Goal: Task Accomplishment & Management: Complete application form

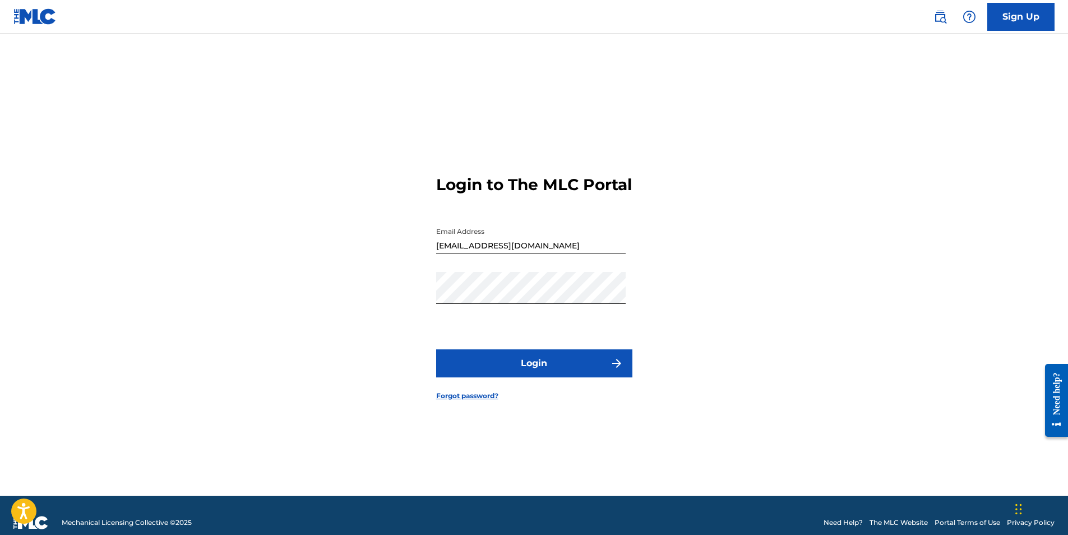
click at [561, 254] on input "[EMAIL_ADDRESS][DOMAIN_NAME]" at bounding box center [531, 238] width 190 height 32
click at [529, 368] on button "Login" at bounding box center [534, 363] width 196 height 28
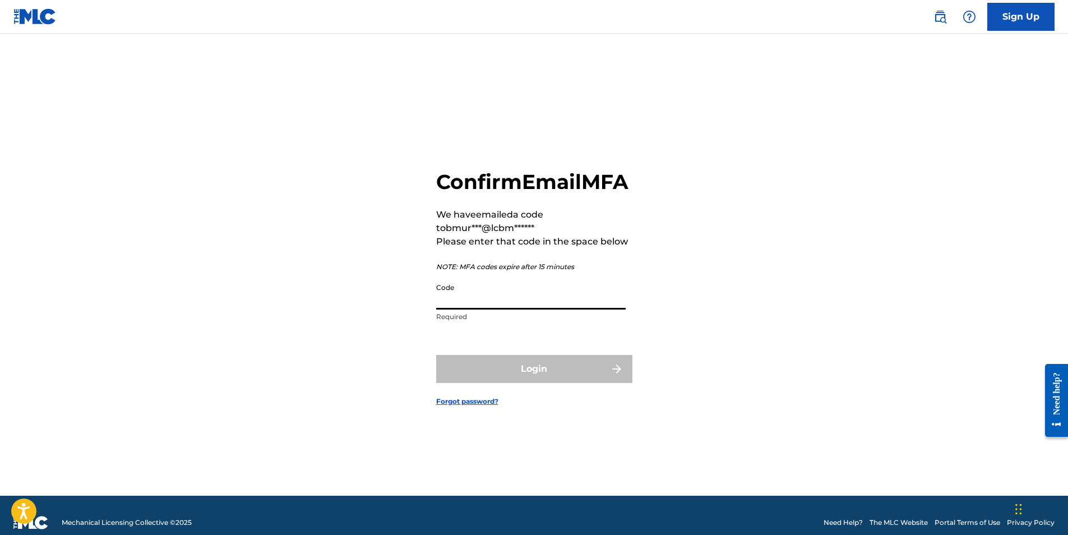
click at [476, 310] on input "Code" at bounding box center [531, 294] width 190 height 32
paste input "580563"
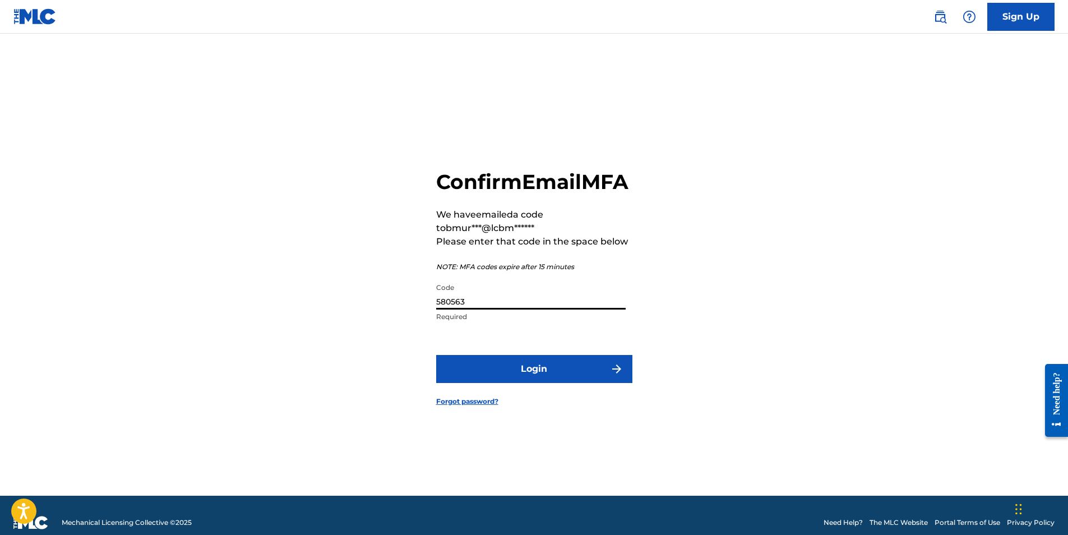
type input "580563"
click at [514, 374] on button "Login" at bounding box center [534, 369] width 196 height 28
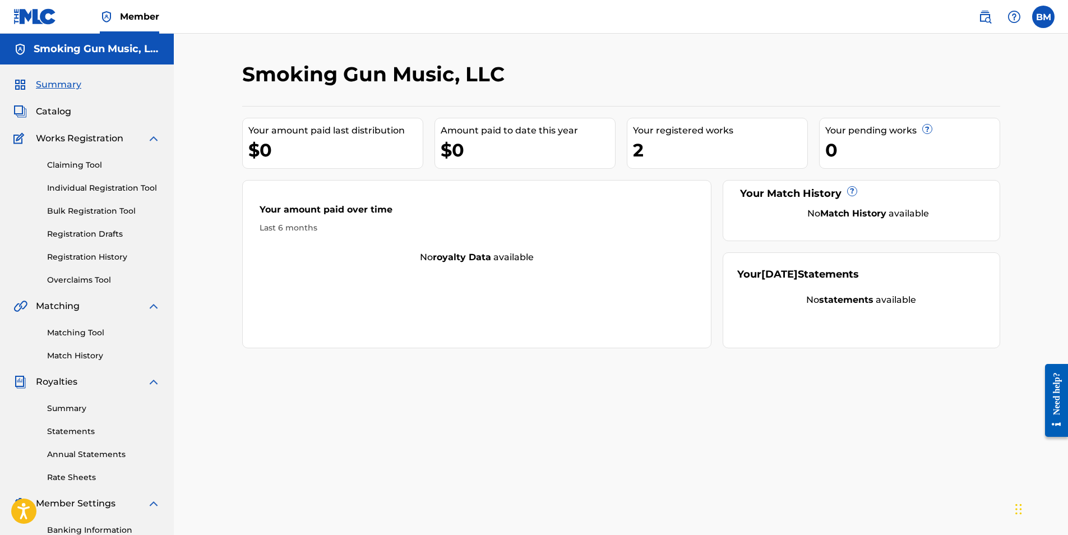
click at [86, 213] on link "Bulk Registration Tool" at bounding box center [103, 211] width 113 height 12
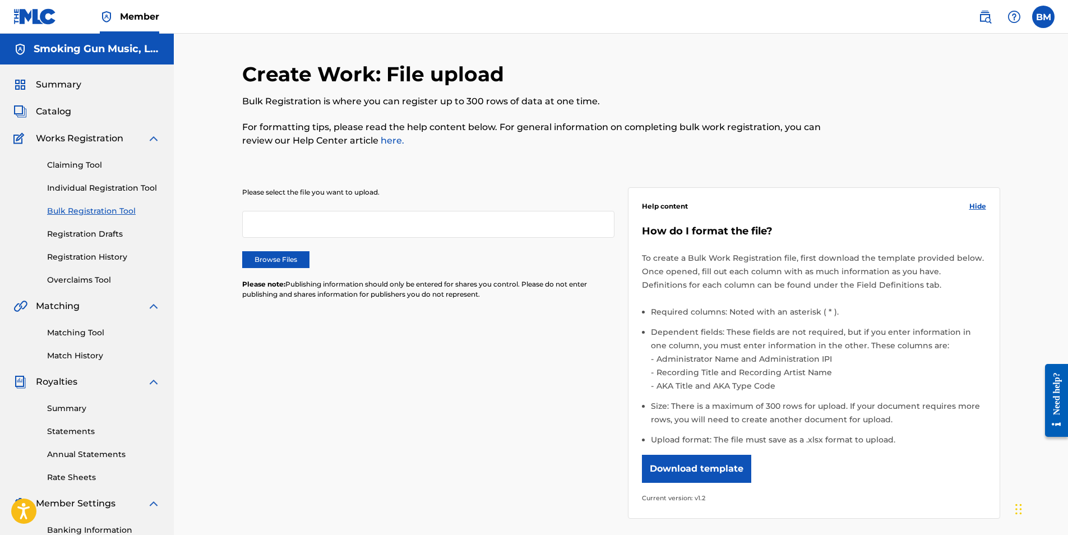
click at [288, 265] on label "Browse Files" at bounding box center [275, 259] width 67 height 17
click at [0, 0] on input "Browse Files" at bounding box center [0, 0] width 0 height 0
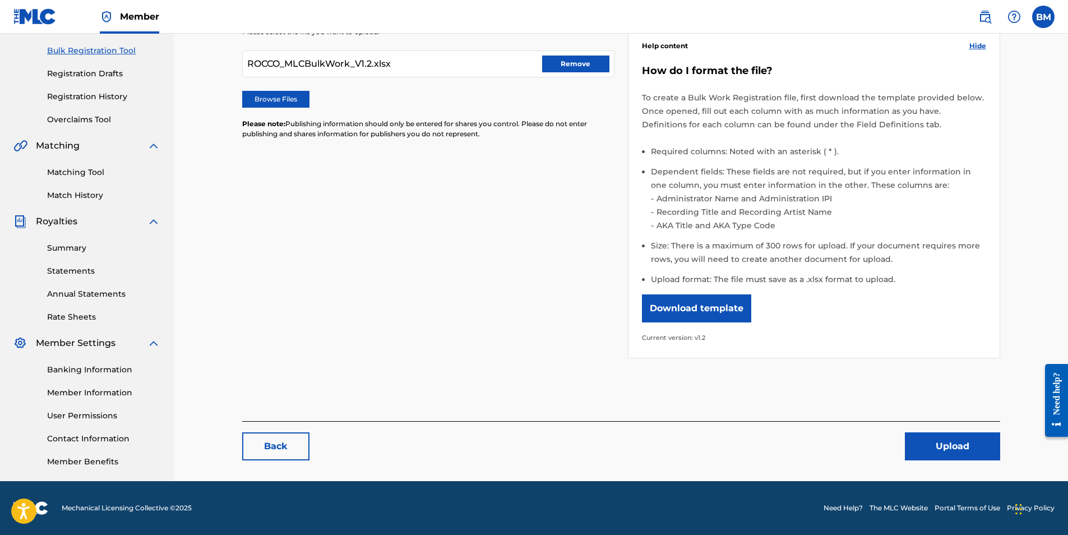
click at [947, 443] on button "Upload" at bounding box center [952, 446] width 95 height 28
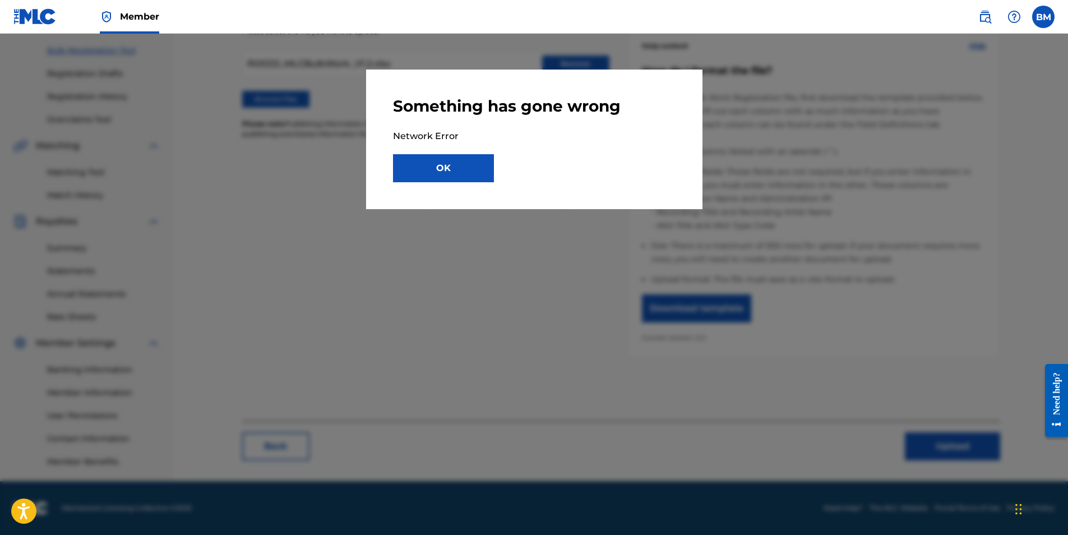
click at [440, 172] on button "OK" at bounding box center [443, 168] width 101 height 28
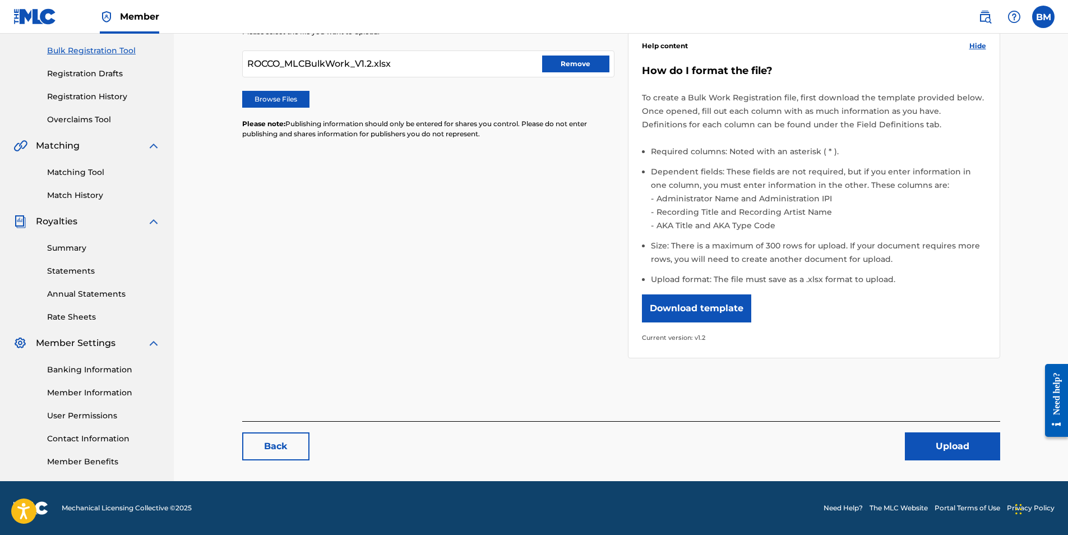
click at [968, 454] on button "Upload" at bounding box center [952, 446] width 95 height 28
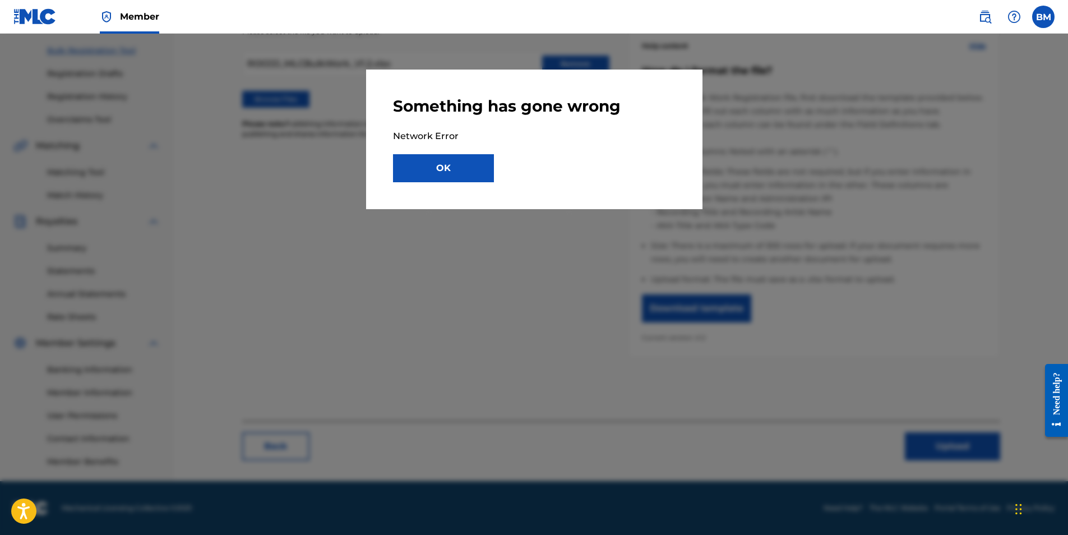
click at [467, 169] on button "OK" at bounding box center [443, 168] width 101 height 28
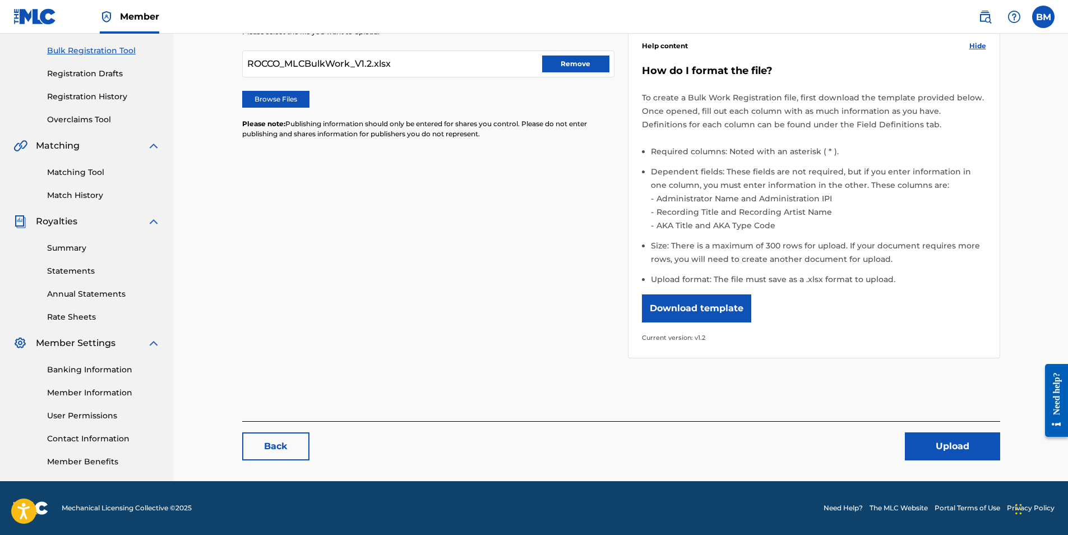
click at [578, 64] on button "Remove" at bounding box center [575, 64] width 67 height 17
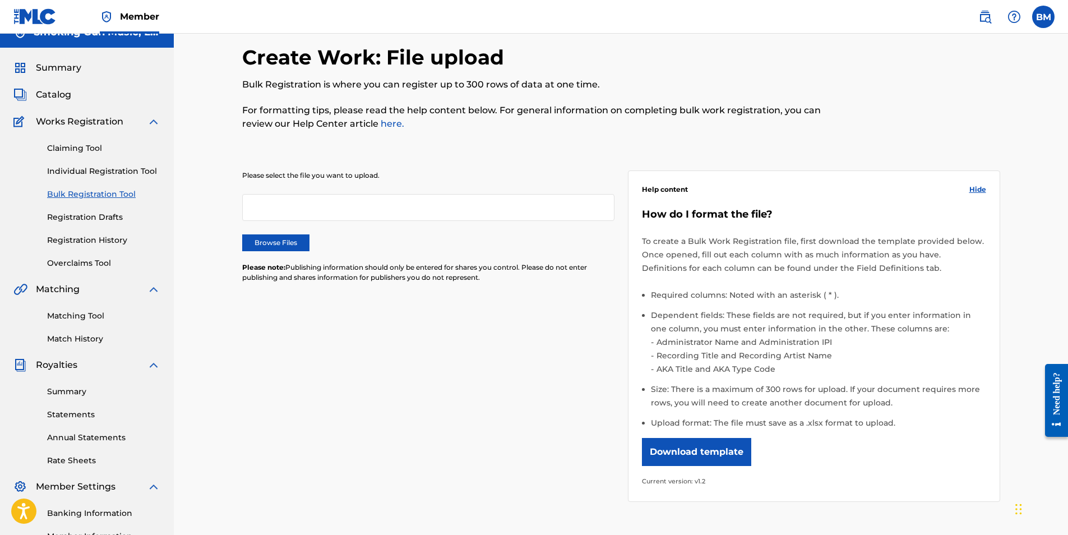
scroll to position [0, 0]
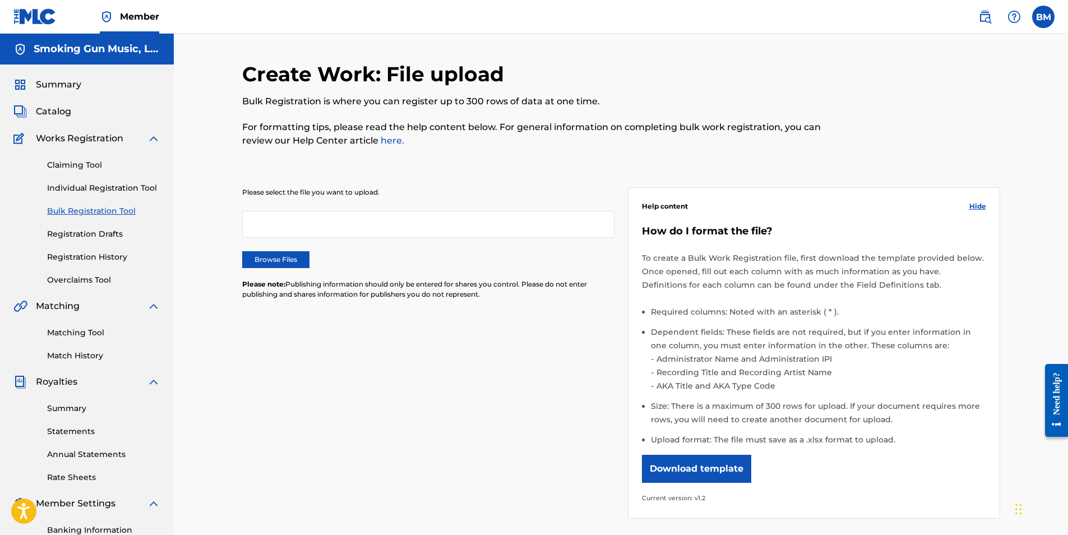
click at [274, 260] on label "Browse Files" at bounding box center [275, 259] width 67 height 17
click at [0, 0] on input "Browse Files" at bounding box center [0, 0] width 0 height 0
click at [281, 254] on label "Browse Files" at bounding box center [275, 259] width 67 height 17
click at [0, 0] on input "Browse Files" at bounding box center [0, 0] width 0 height 0
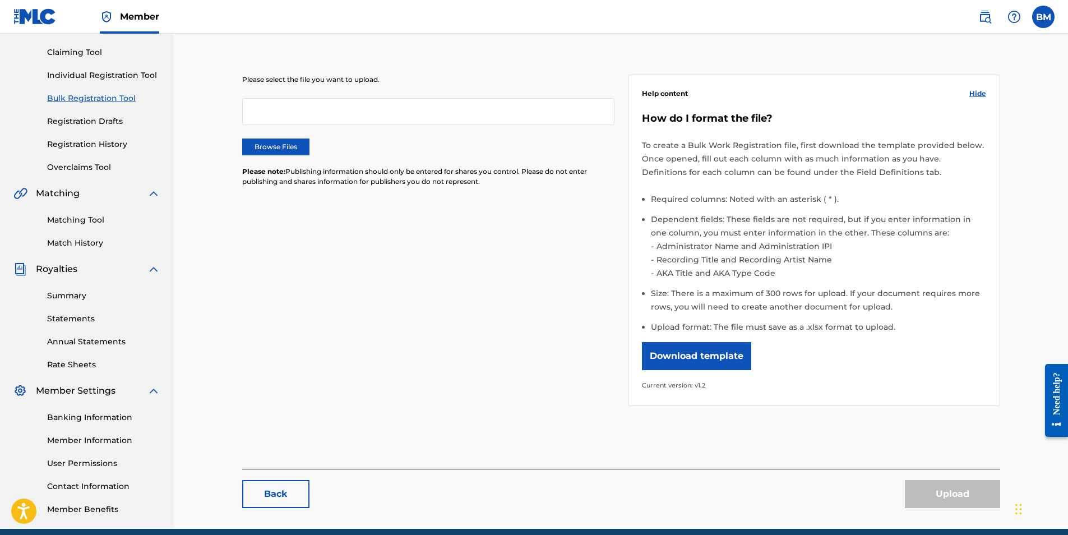
scroll to position [160, 0]
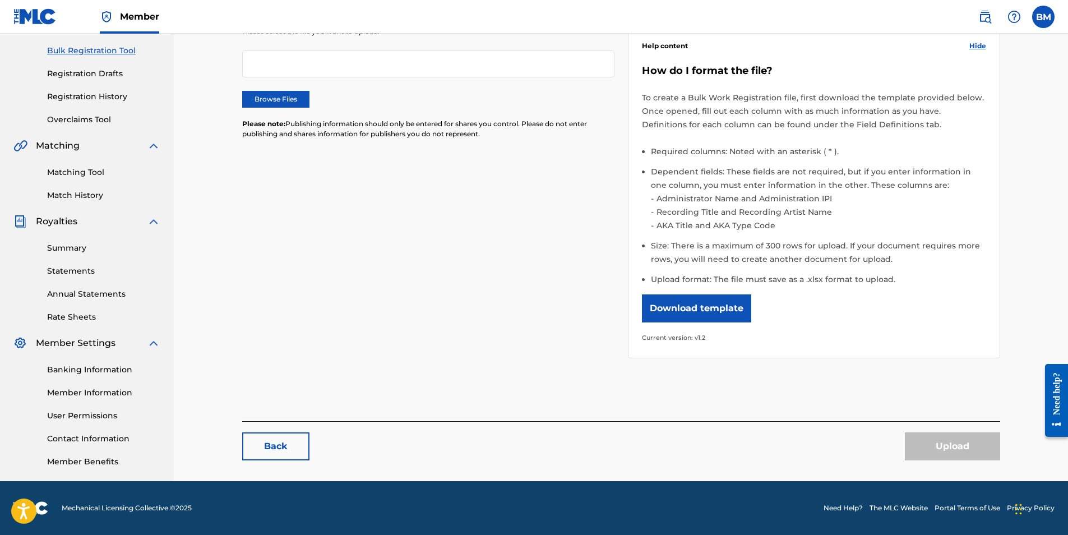
click at [384, 282] on div "Please select the file you want to upload. Browse Files Please note: Publishing…" at bounding box center [621, 186] width 758 height 372
click at [270, 449] on link "Back" at bounding box center [275, 446] width 67 height 28
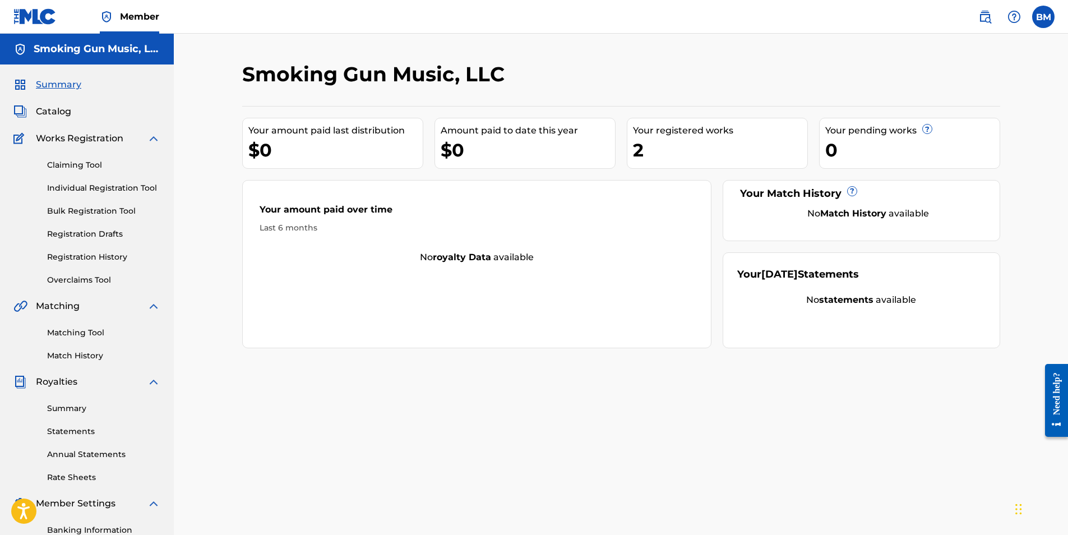
click at [112, 210] on link "Bulk Registration Tool" at bounding box center [103, 211] width 113 height 12
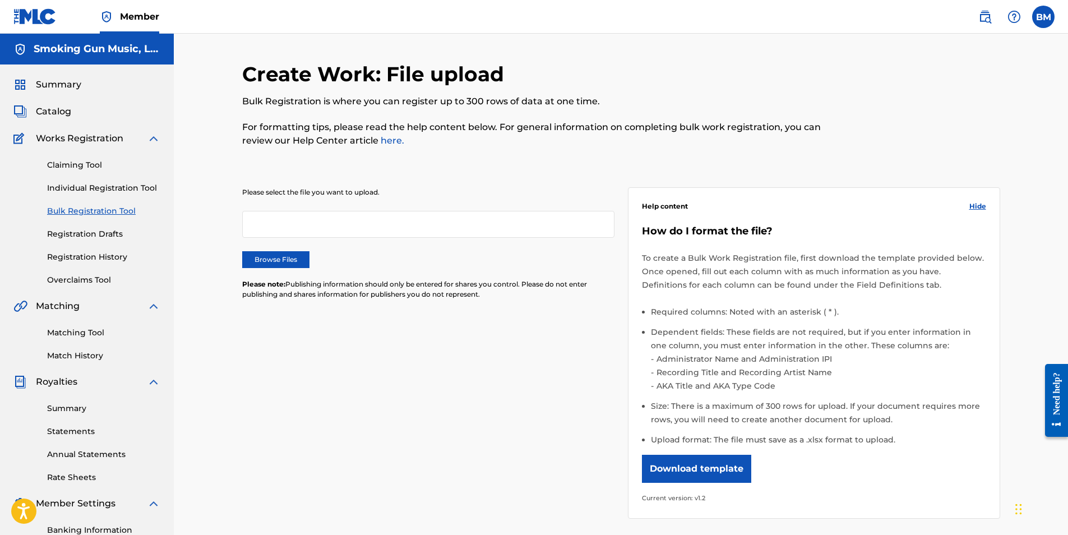
click at [280, 261] on label "Browse Files" at bounding box center [275, 259] width 67 height 17
click at [0, 0] on input "Browse Files" at bounding box center [0, 0] width 0 height 0
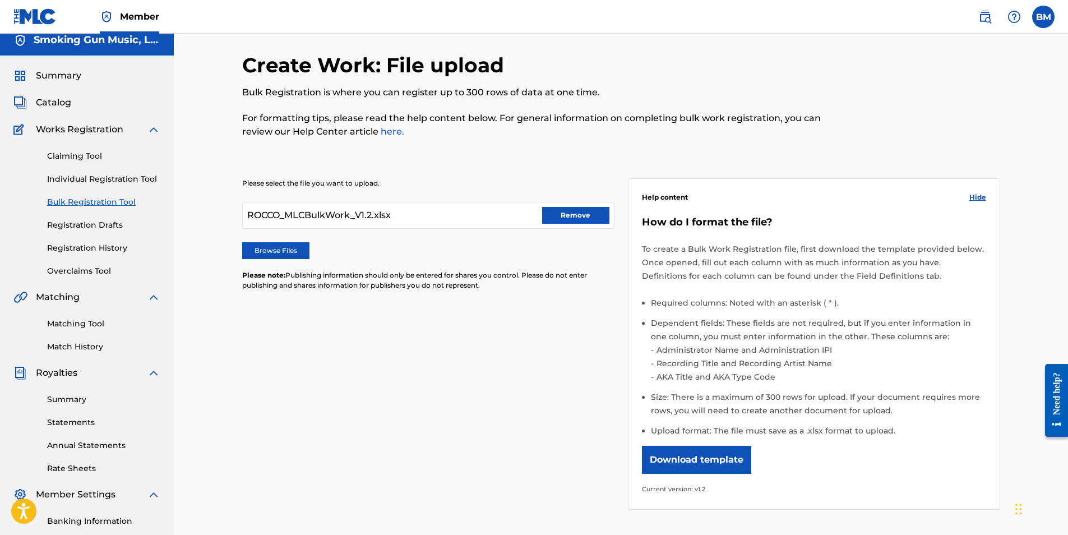
scroll to position [160, 0]
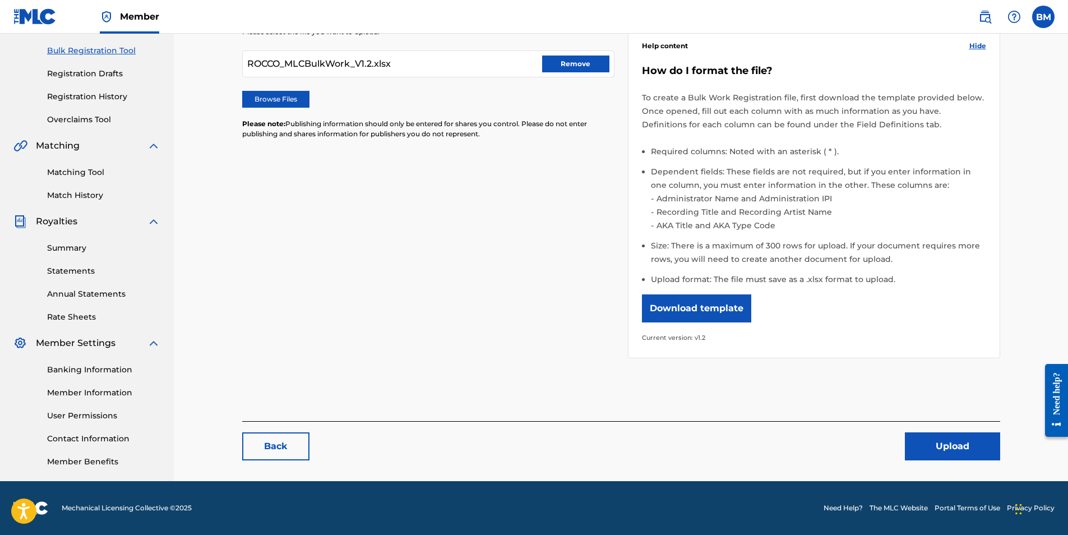
click at [975, 447] on button "Upload" at bounding box center [952, 446] width 95 height 28
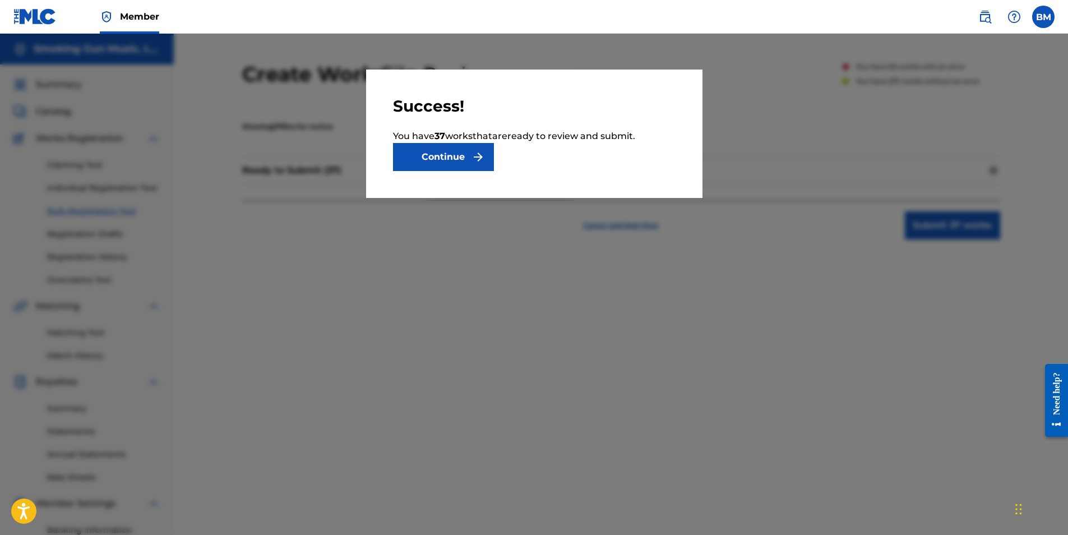
click at [441, 156] on button "Continue" at bounding box center [443, 157] width 101 height 28
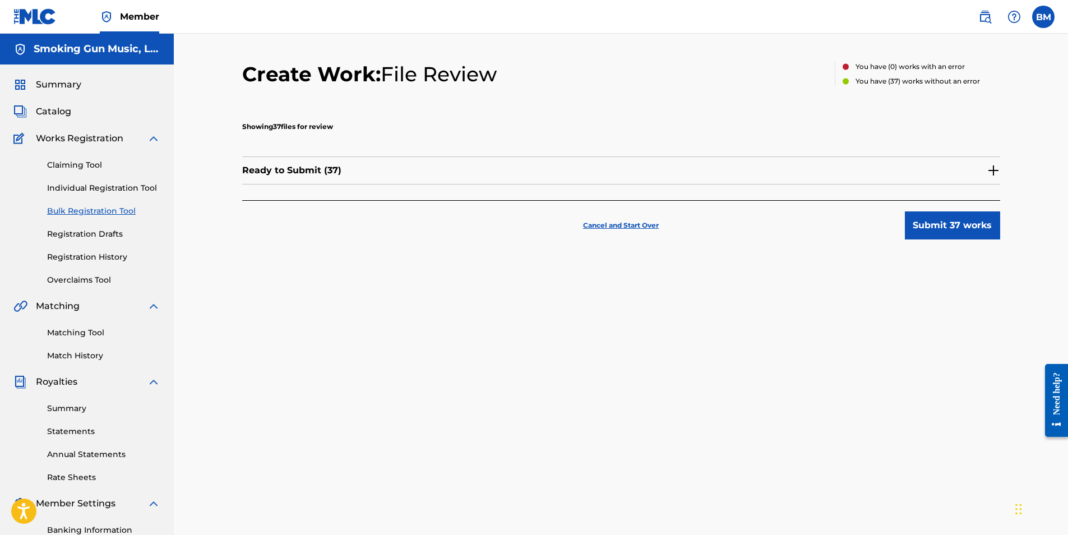
click at [993, 171] on img at bounding box center [993, 170] width 13 height 13
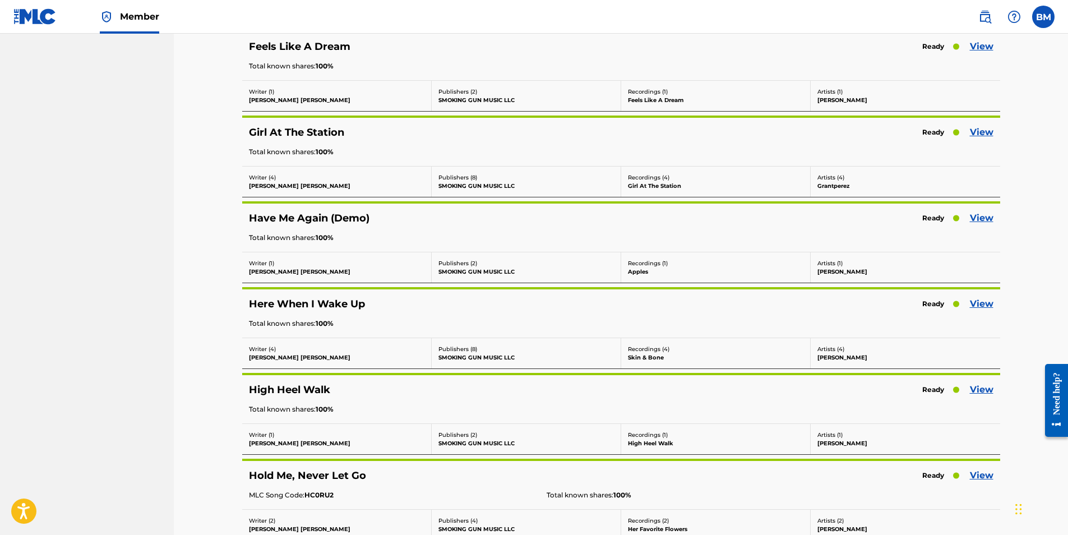
scroll to position [673, 0]
click at [984, 130] on link "View" at bounding box center [982, 132] width 24 height 13
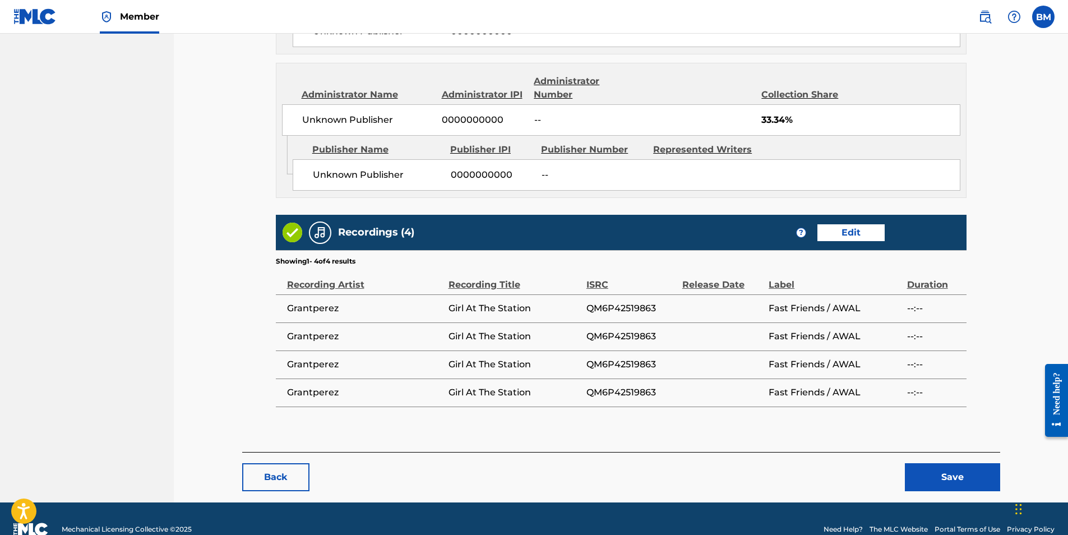
scroll to position [957, 0]
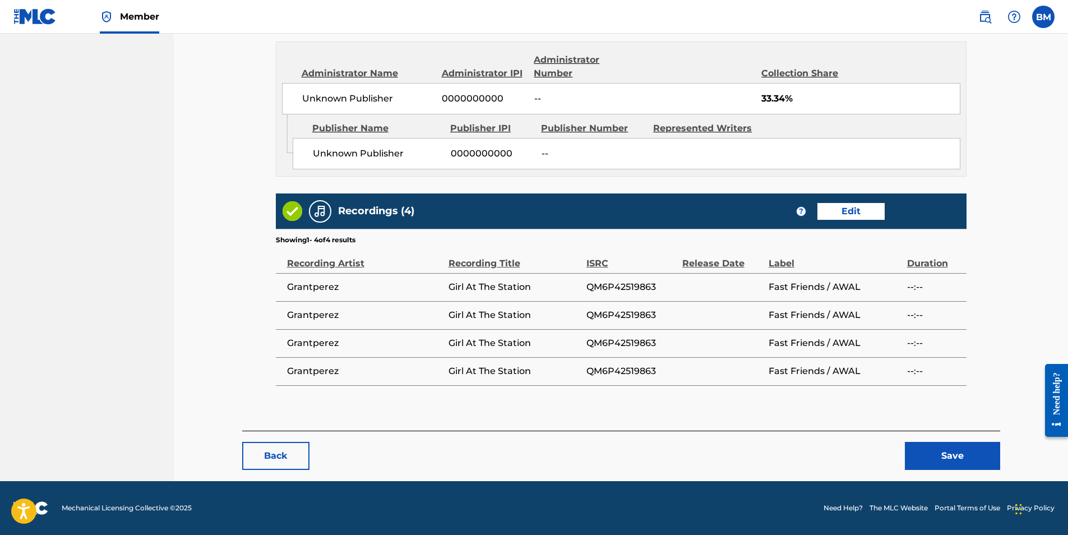
click at [269, 456] on button "Back" at bounding box center [275, 456] width 67 height 28
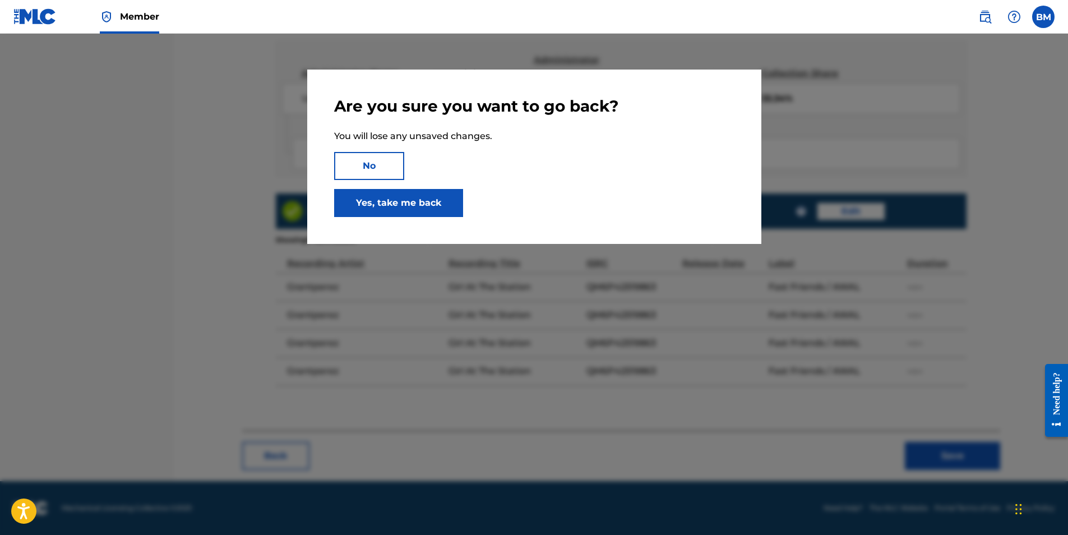
click at [391, 202] on link "Yes, take me back" at bounding box center [398, 203] width 129 height 28
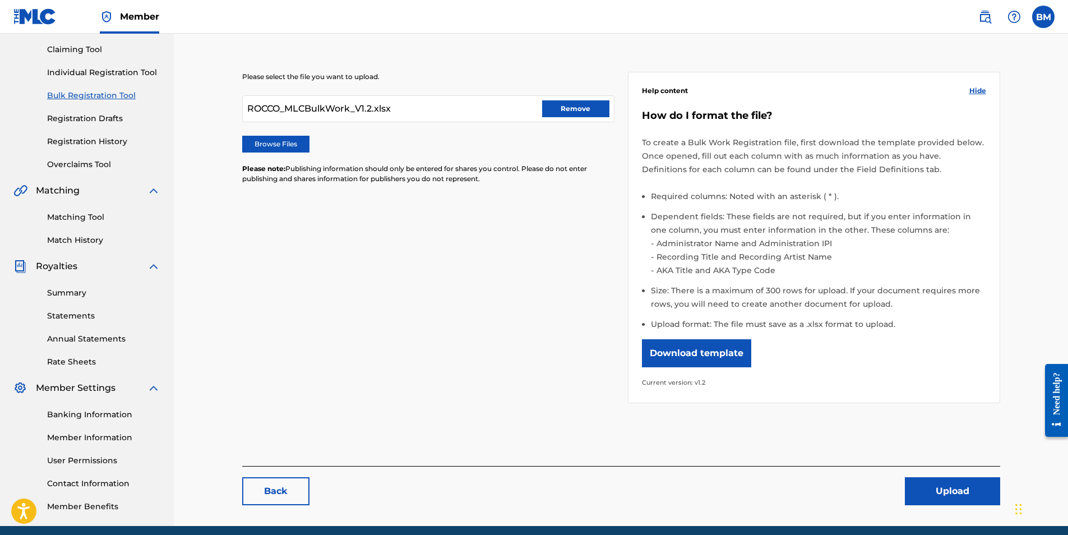
scroll to position [160, 0]
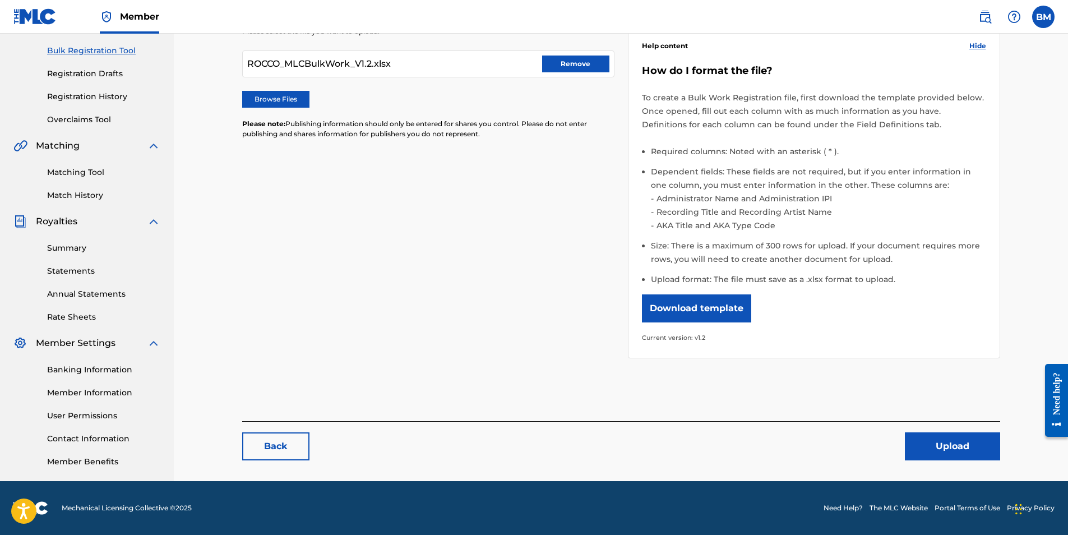
click at [973, 448] on button "Upload" at bounding box center [952, 446] width 95 height 28
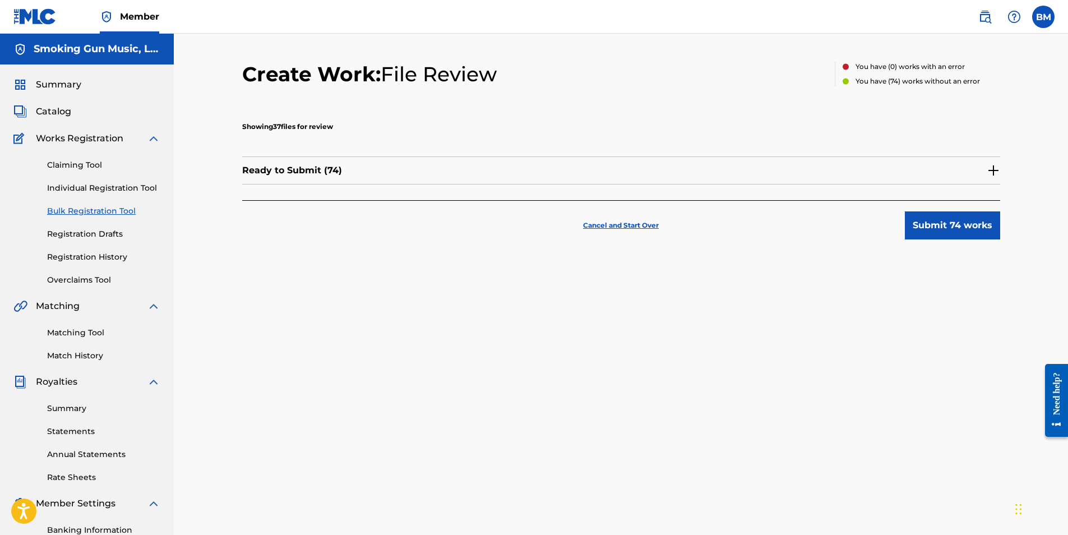
click at [992, 169] on img at bounding box center [993, 170] width 13 height 13
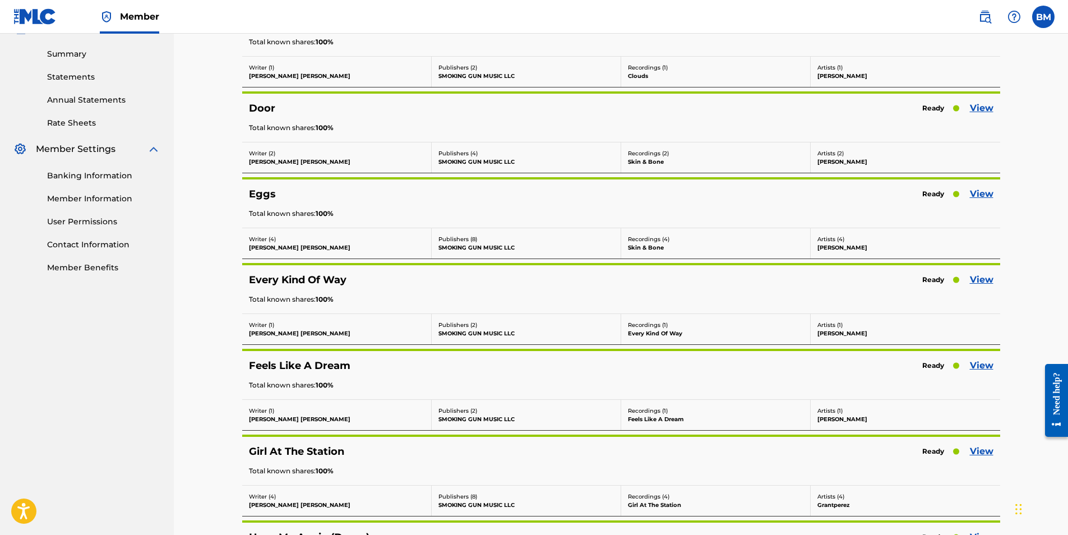
scroll to position [337, 0]
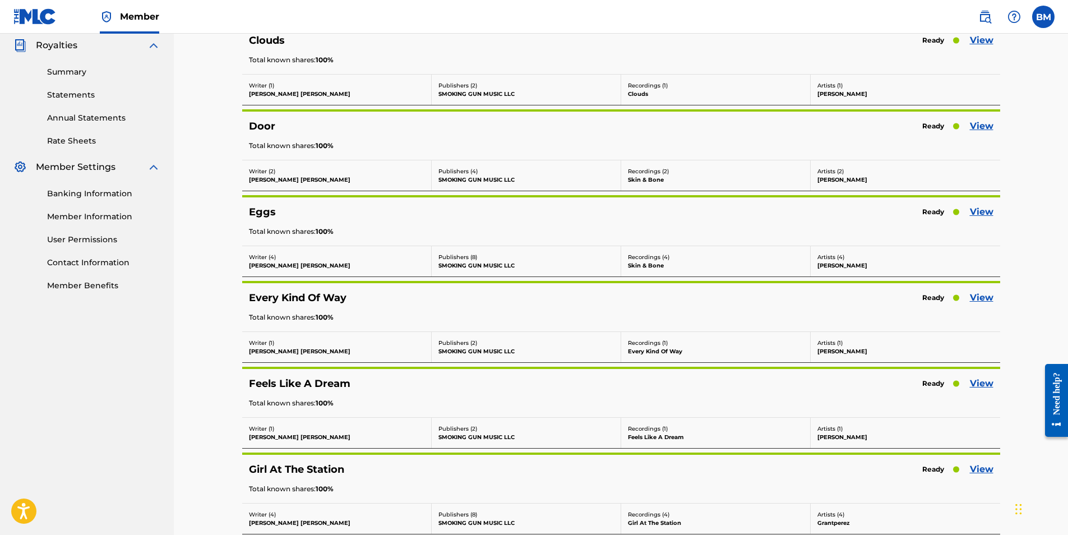
click at [992, 211] on link "View" at bounding box center [982, 211] width 24 height 13
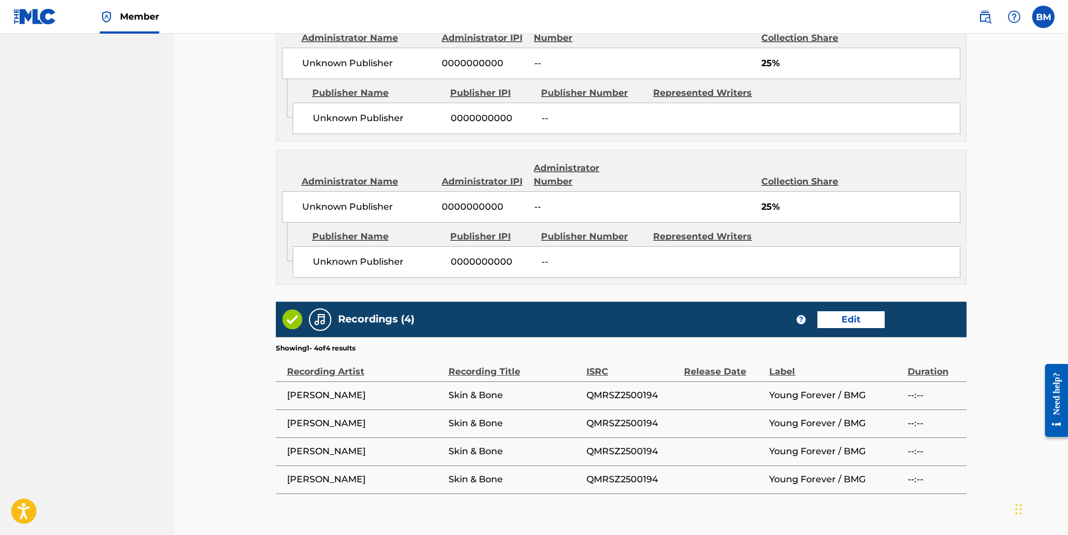
scroll to position [957, 0]
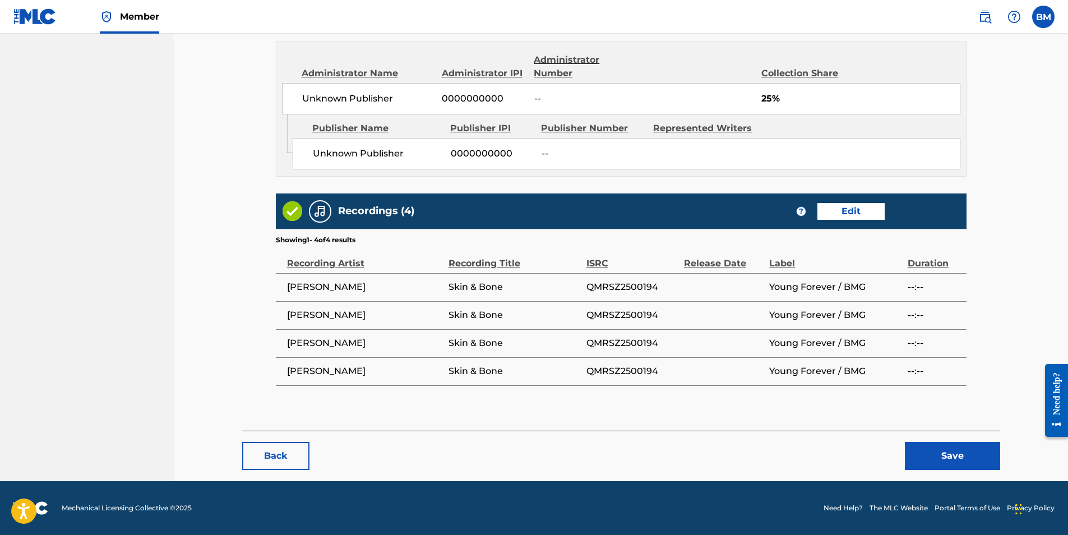
click at [961, 449] on button "Save" at bounding box center [952, 456] width 95 height 28
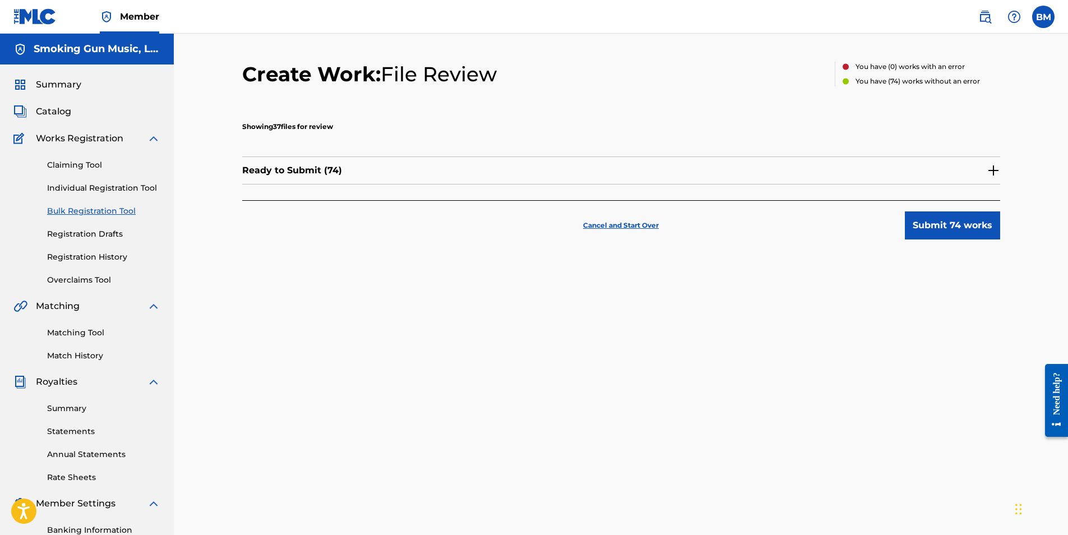
click at [992, 170] on img at bounding box center [993, 170] width 13 height 13
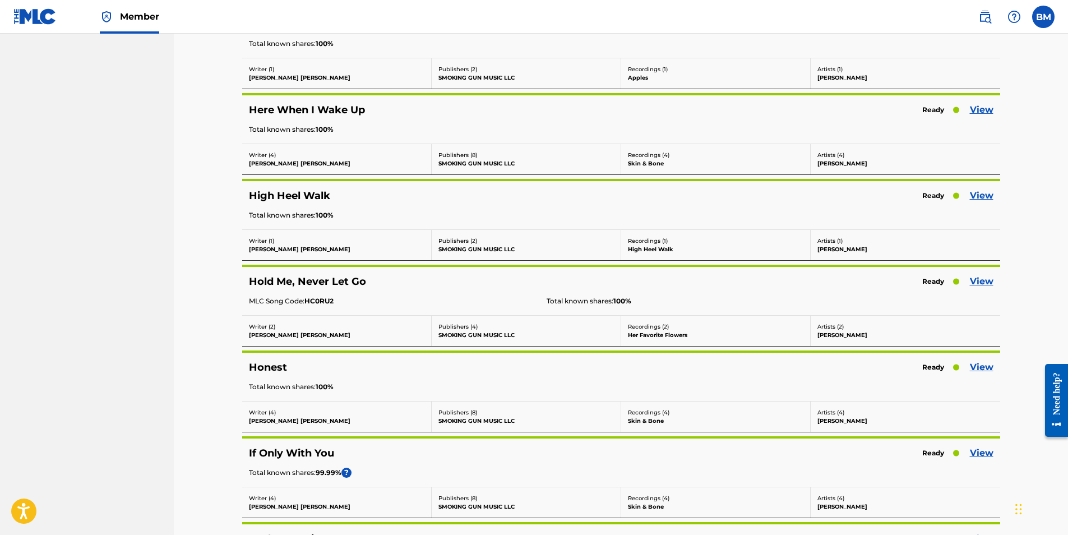
scroll to position [1010, 0]
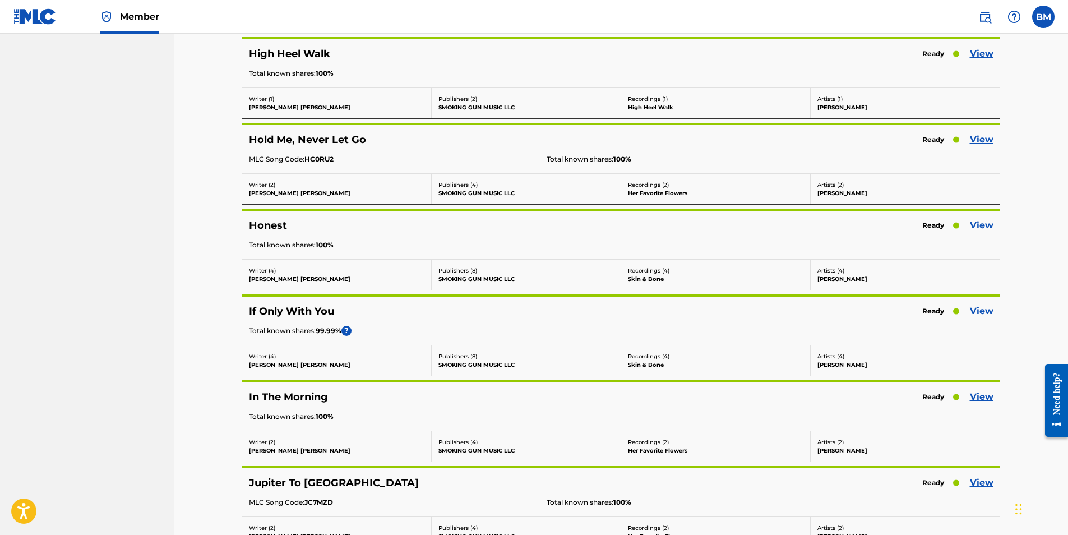
click at [990, 142] on link "View" at bounding box center [982, 139] width 24 height 13
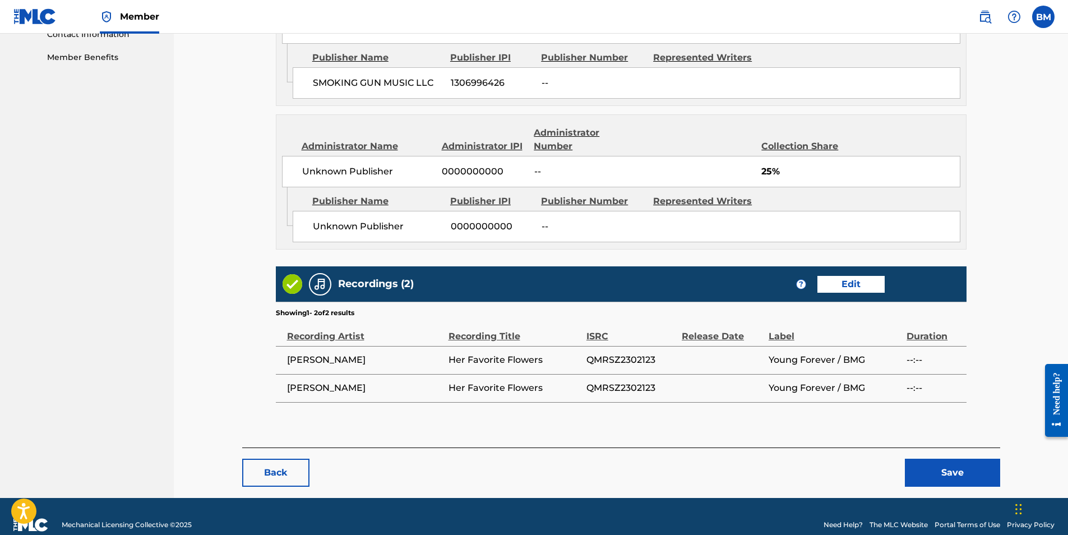
scroll to position [582, 0]
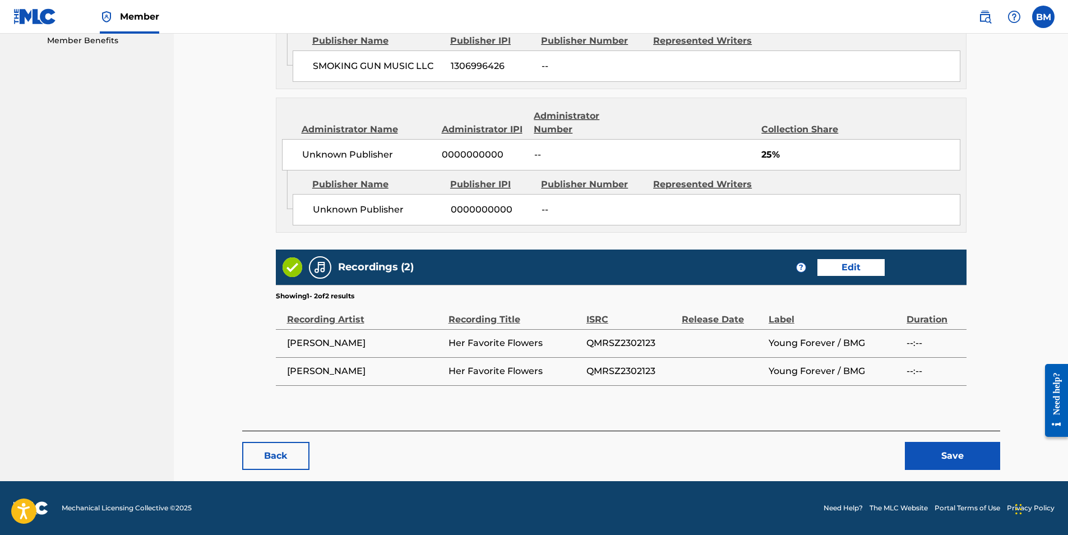
click at [922, 449] on button "Save" at bounding box center [952, 456] width 95 height 28
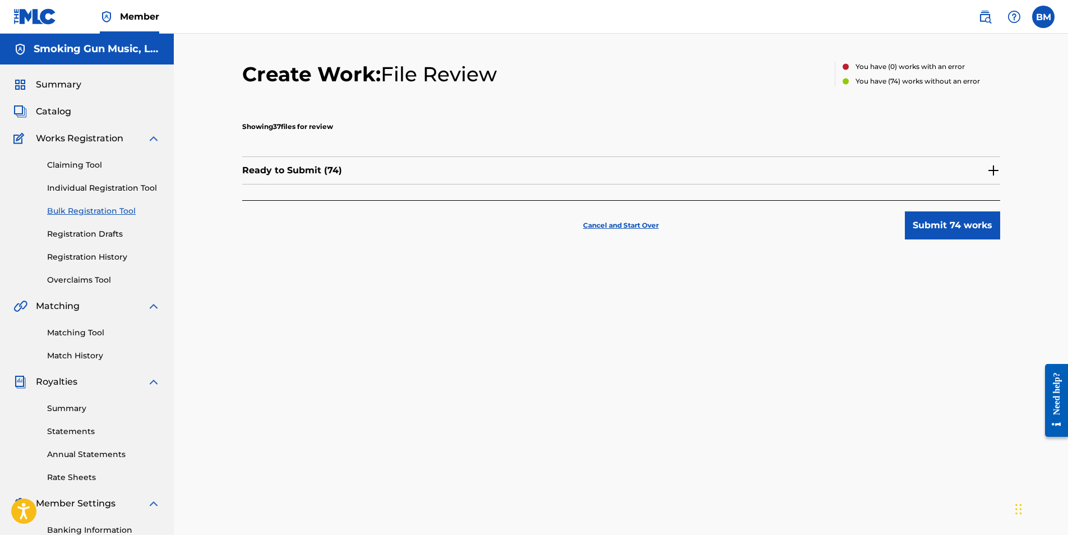
click at [1000, 171] on img at bounding box center [993, 170] width 13 height 13
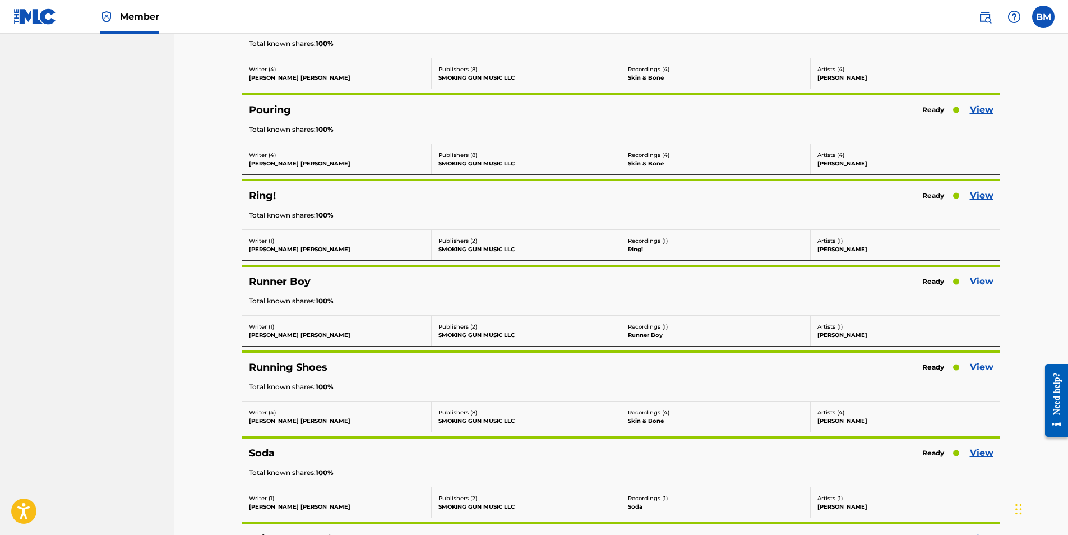
scroll to position [2019, 0]
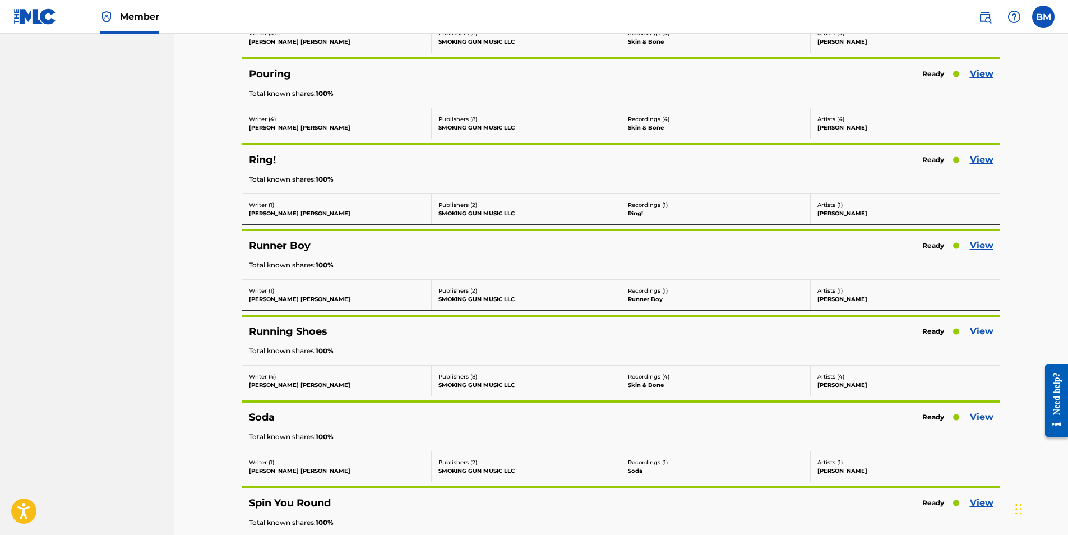
click at [975, 246] on link "View" at bounding box center [982, 245] width 24 height 13
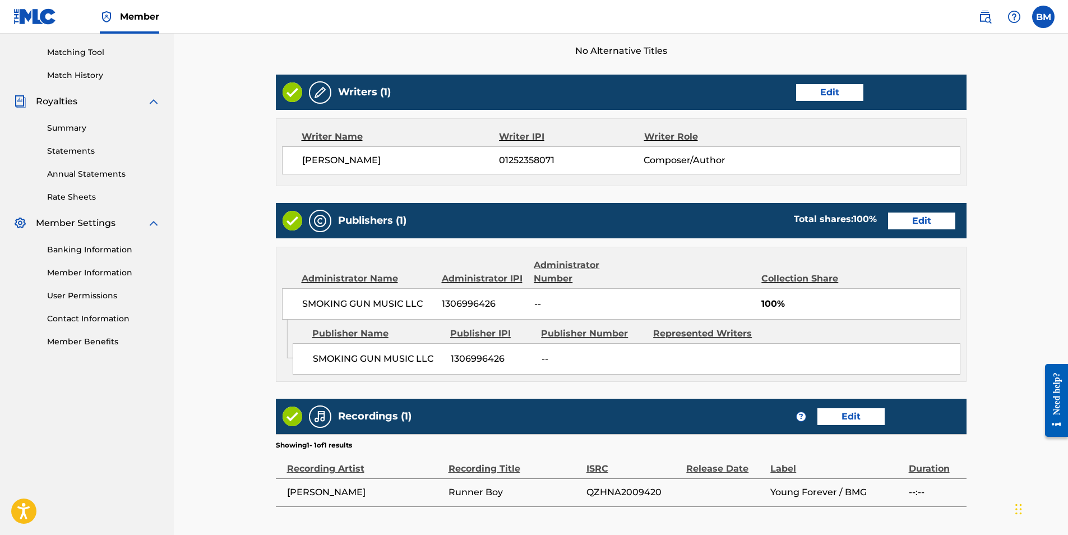
scroll to position [402, 0]
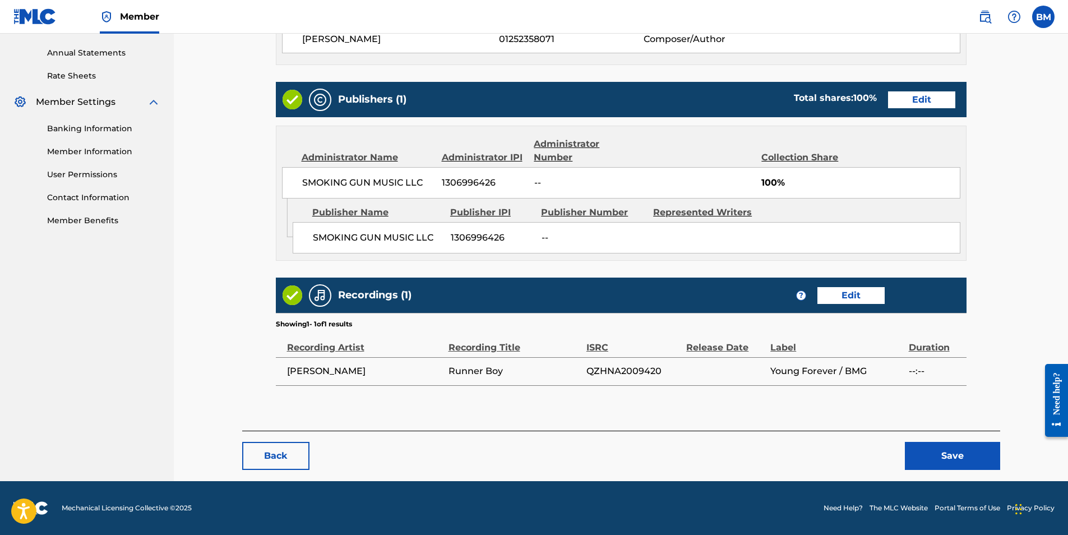
click at [970, 455] on button "Save" at bounding box center [952, 456] width 95 height 28
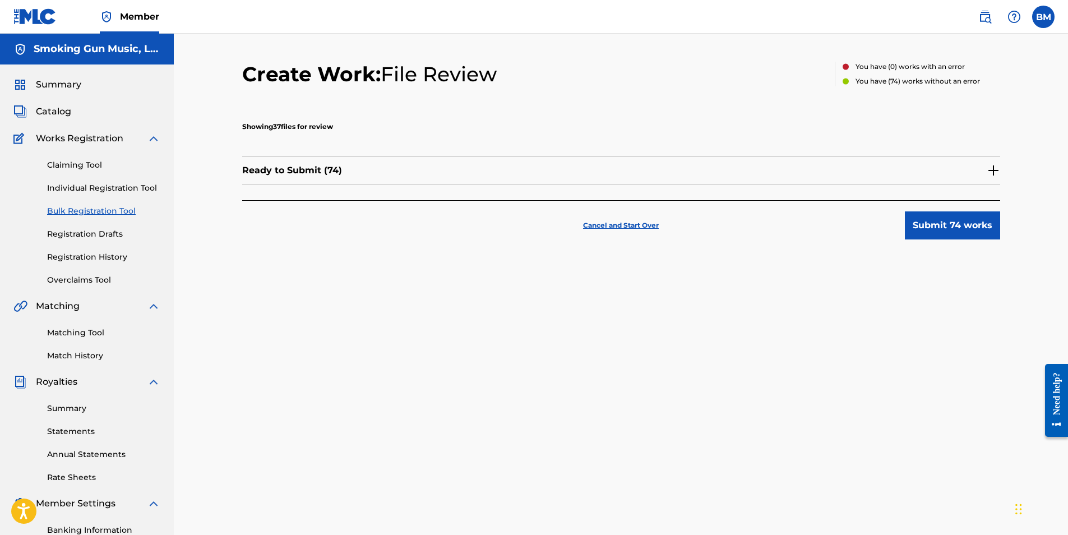
click at [993, 171] on img at bounding box center [993, 170] width 13 height 13
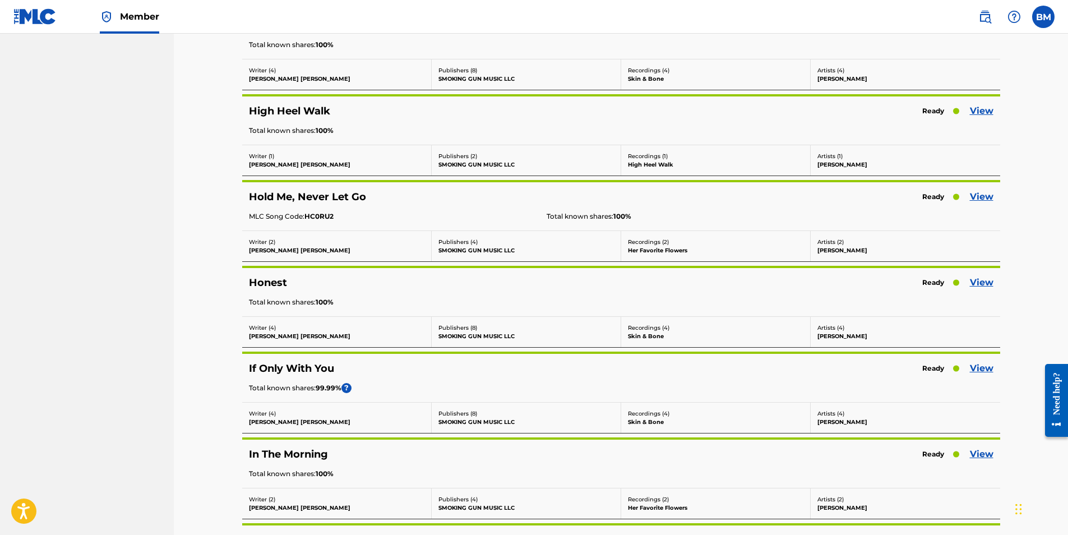
scroll to position [953, 0]
click at [980, 365] on link "View" at bounding box center [982, 367] width 24 height 13
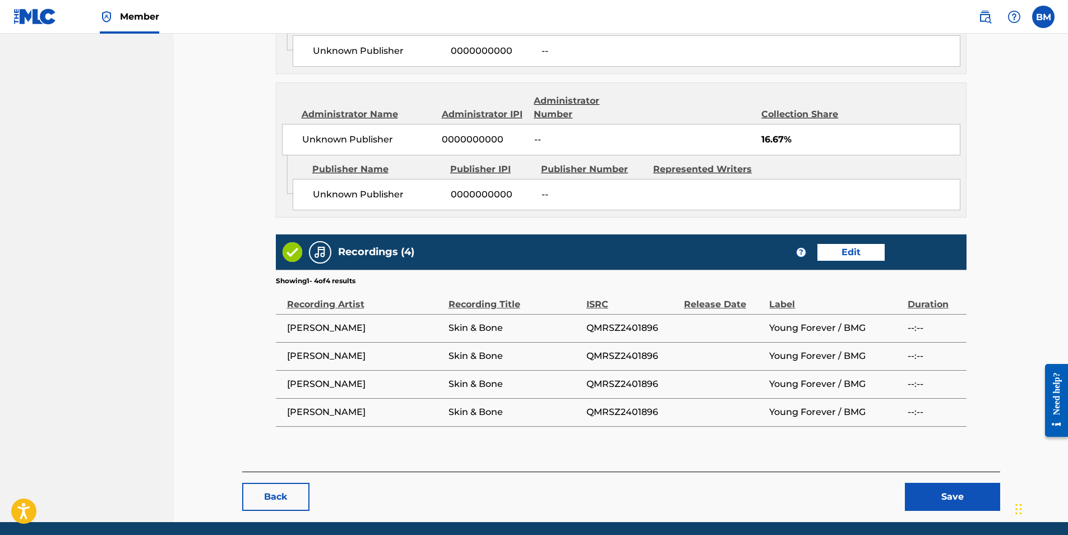
scroll to position [957, 0]
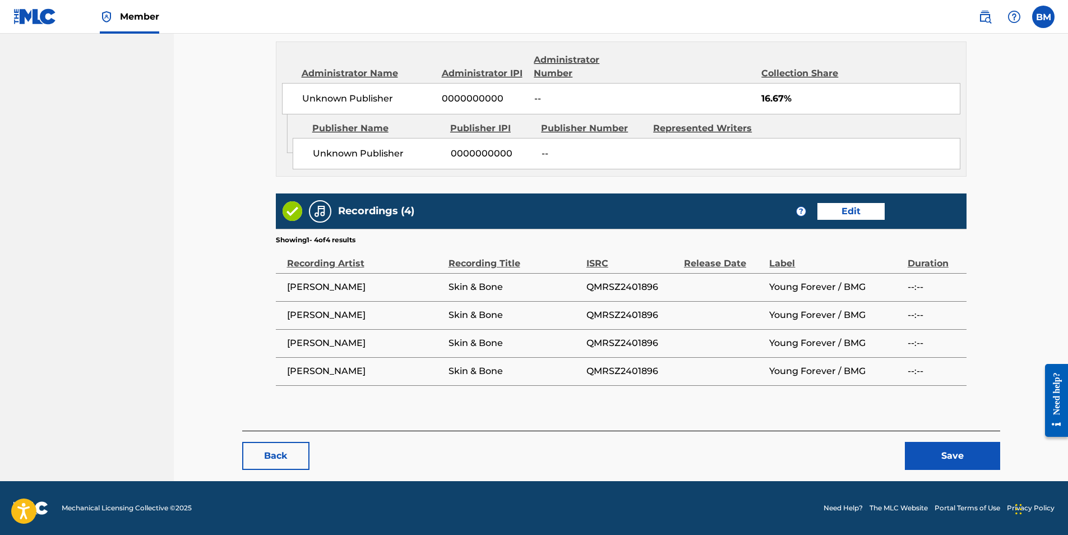
click at [942, 457] on button "Save" at bounding box center [952, 456] width 95 height 28
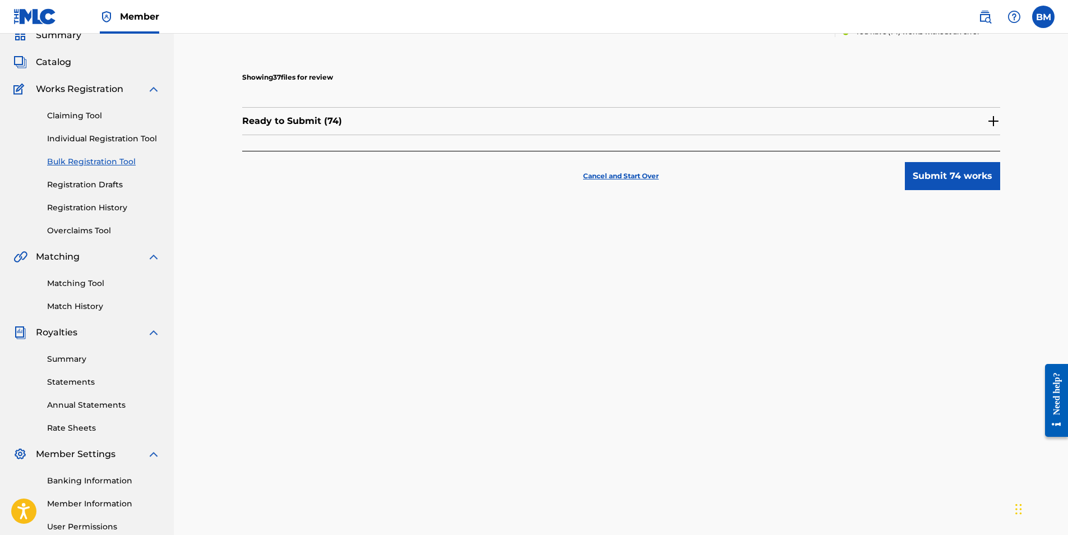
scroll to position [48, 0]
click at [994, 126] on img at bounding box center [993, 122] width 13 height 13
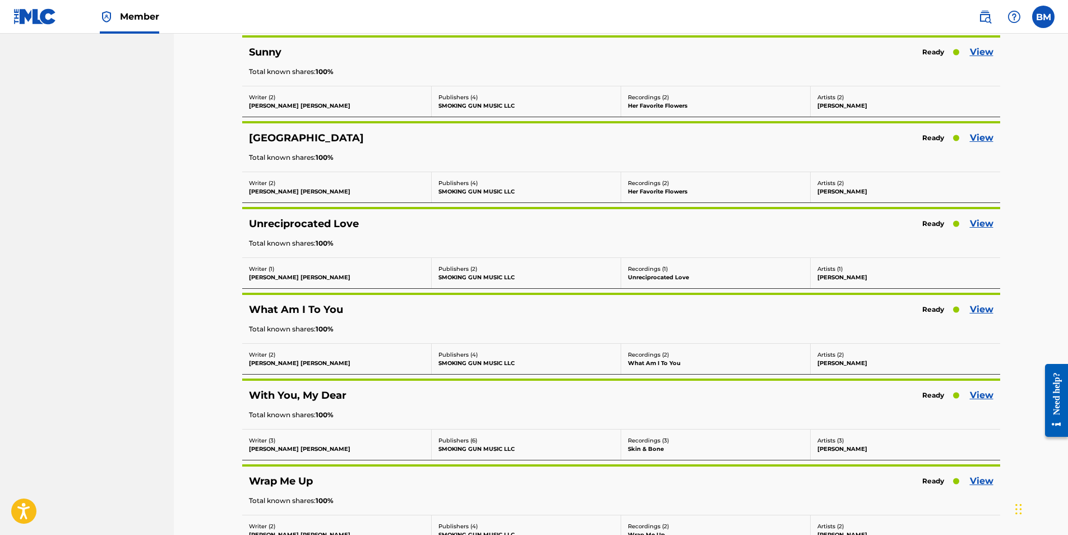
scroll to position [2945, 0]
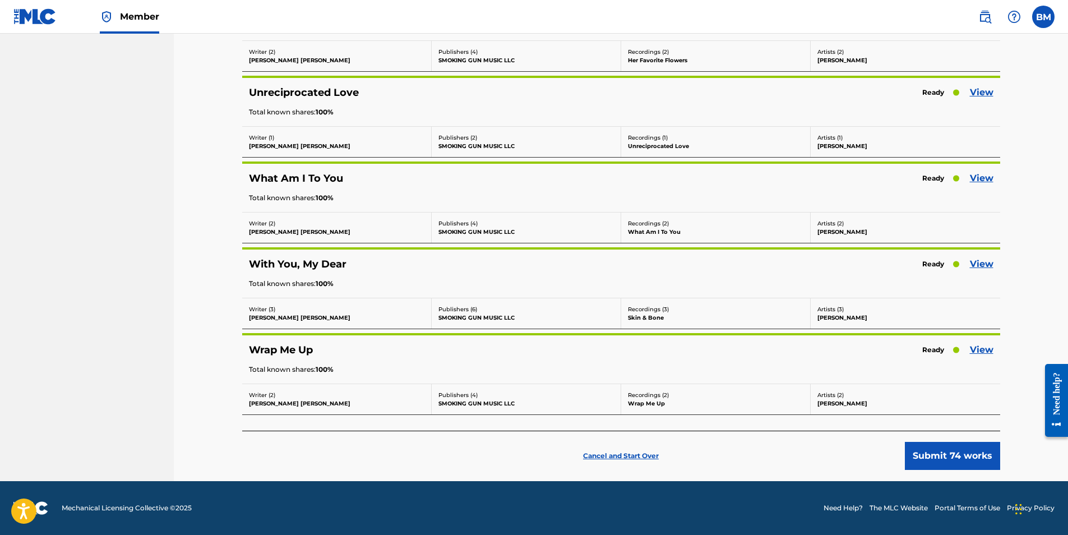
click at [990, 263] on link "View" at bounding box center [982, 263] width 24 height 13
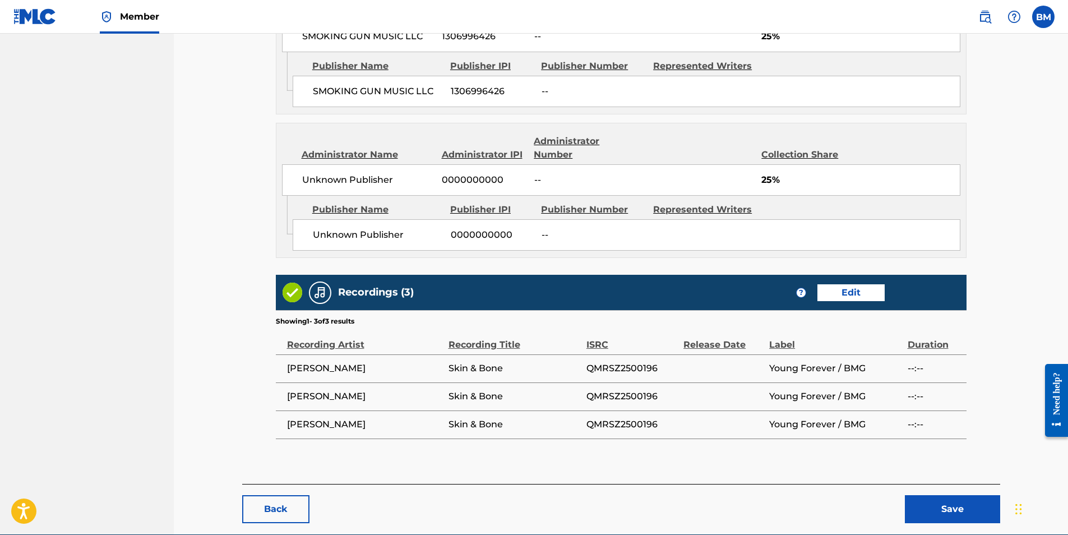
scroll to position [770, 0]
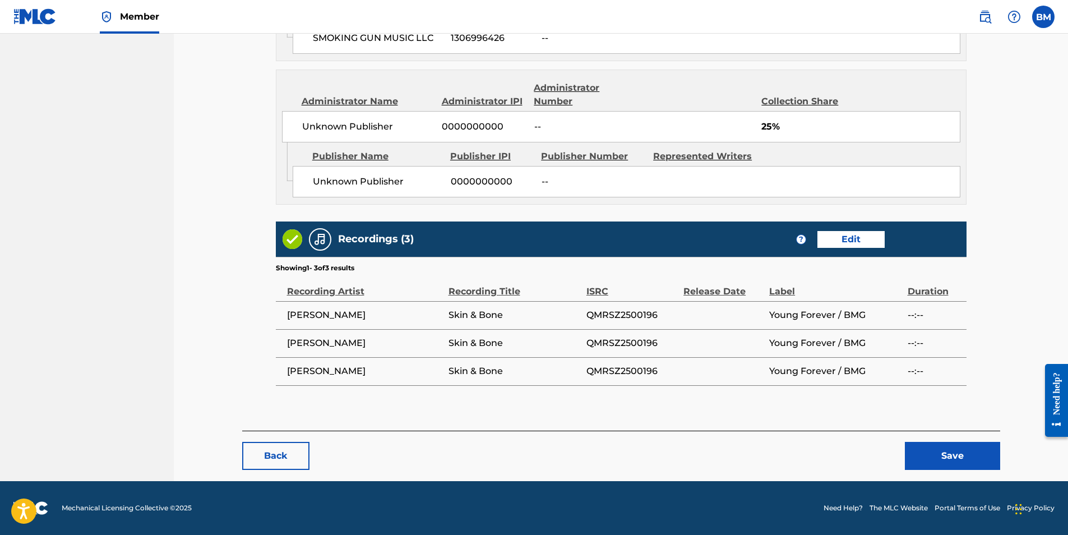
click at [961, 452] on button "Save" at bounding box center [952, 456] width 95 height 28
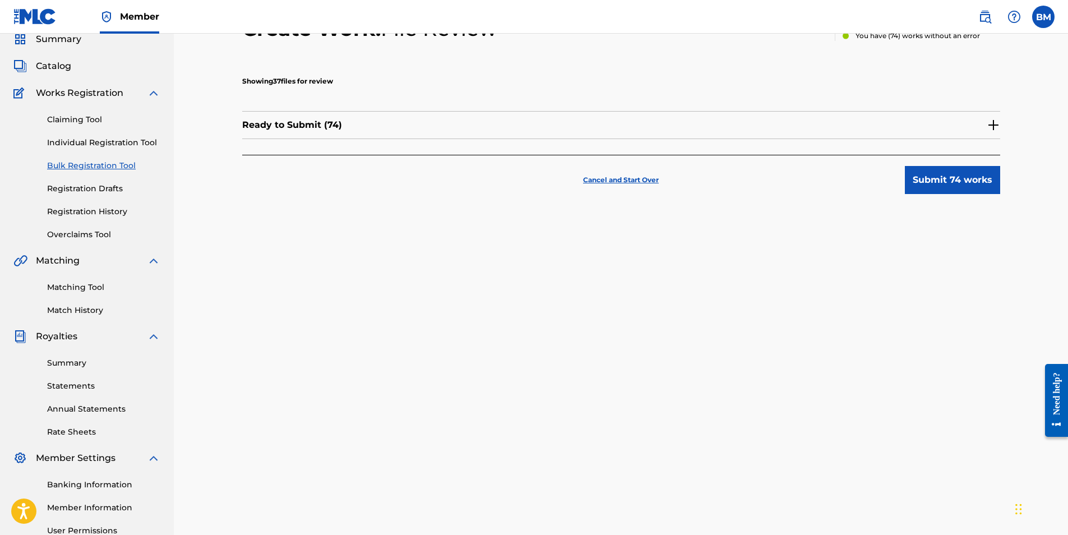
scroll to position [112, 0]
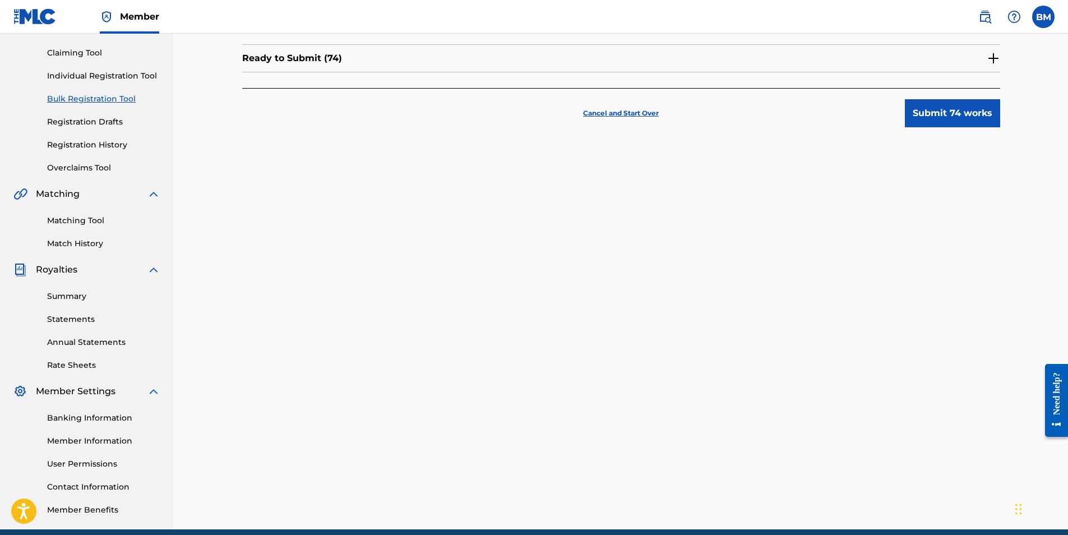
click at [994, 58] on img at bounding box center [993, 58] width 13 height 13
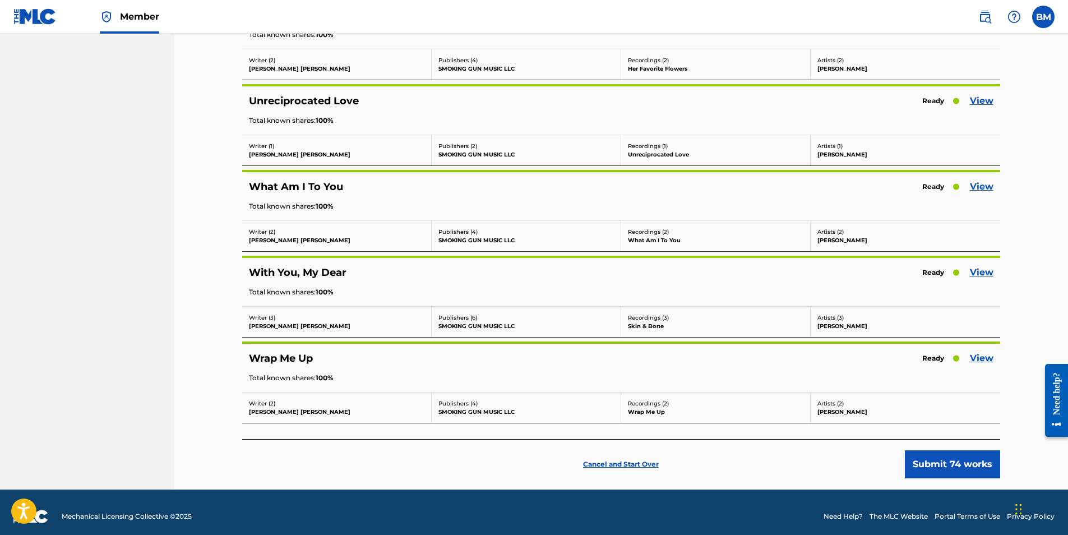
scroll to position [2945, 0]
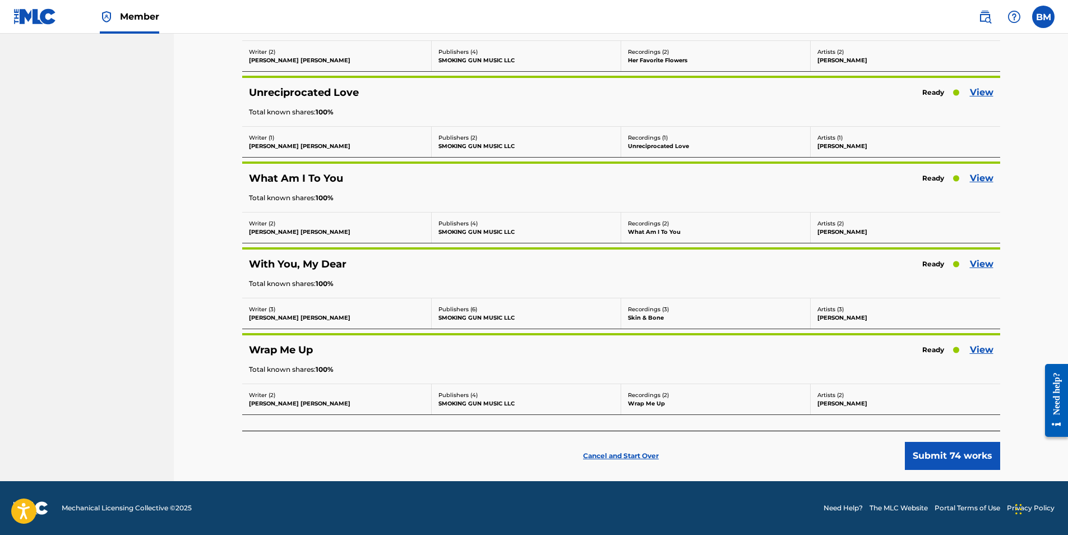
click at [948, 457] on button "Submit 74 works" at bounding box center [952, 456] width 95 height 28
